Goal: Navigation & Orientation: Locate item on page

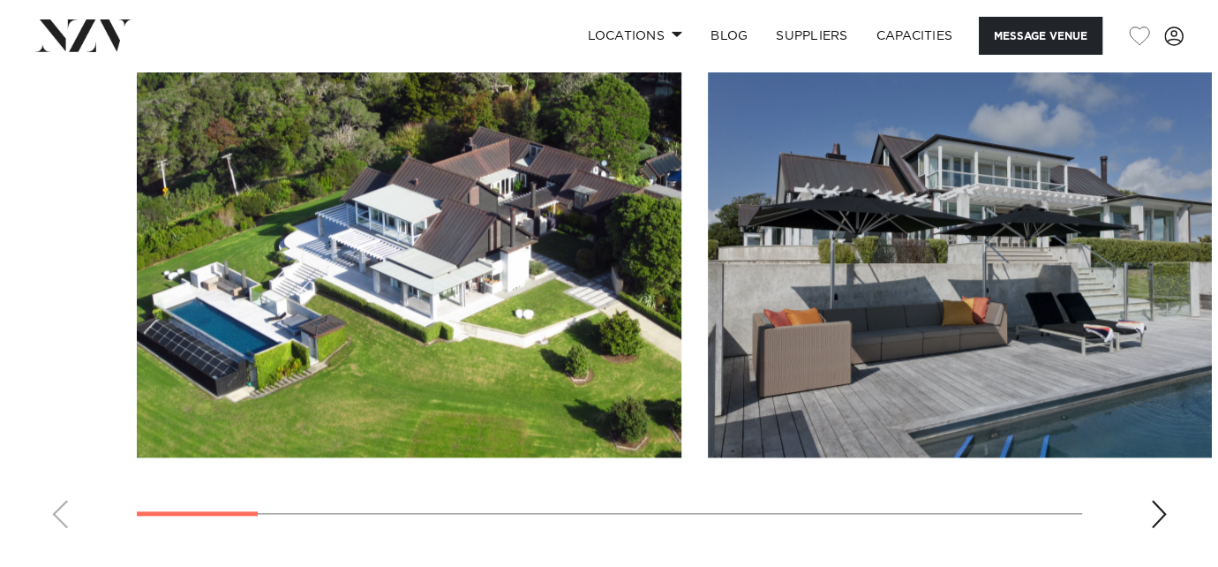
scroll to position [1596, 0]
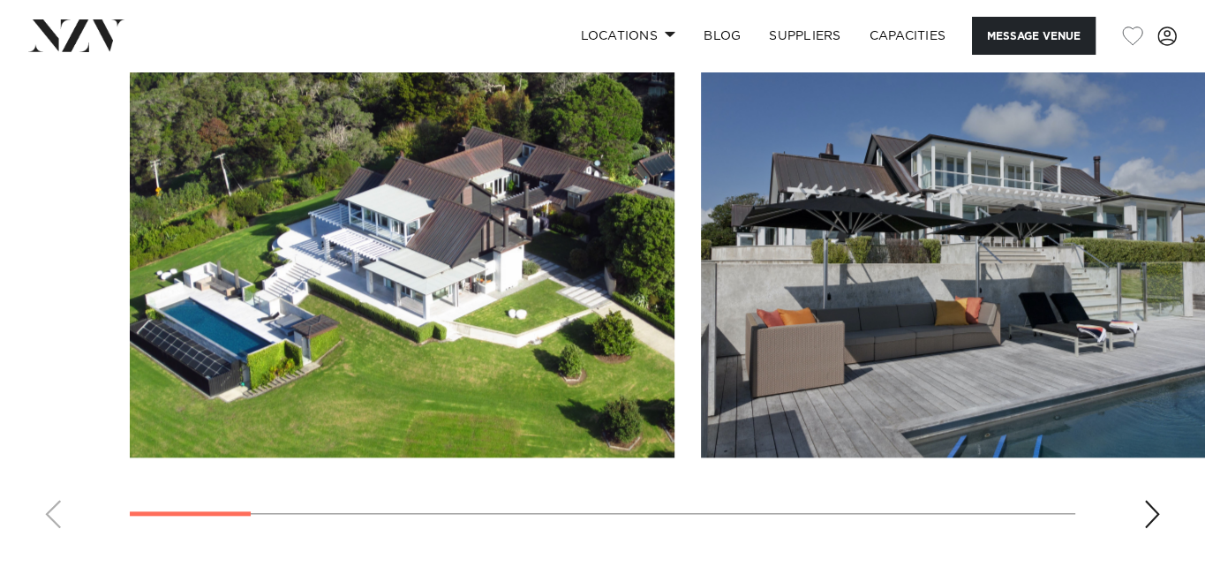
click at [492, 282] on img "1 / 13" at bounding box center [402, 257] width 545 height 400
